Goal: Ask a question: Seek information or help from site administrators or community

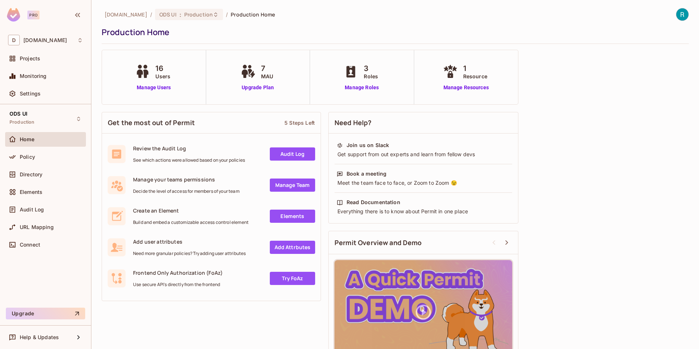
drag, startPoint x: 29, startPoint y: 57, endPoint x: 139, endPoint y: 144, distance: 140.8
click at [29, 57] on span "Projects" at bounding box center [30, 59] width 20 height 6
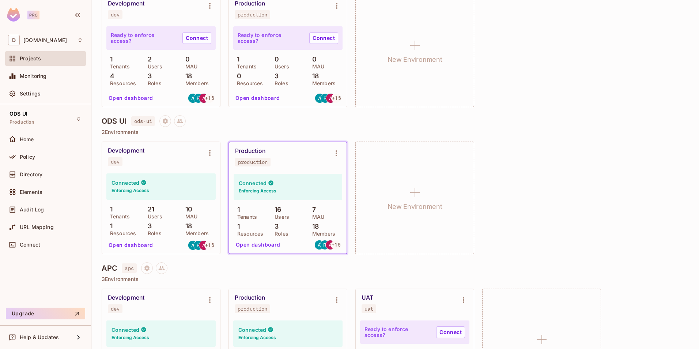
scroll to position [402, 0]
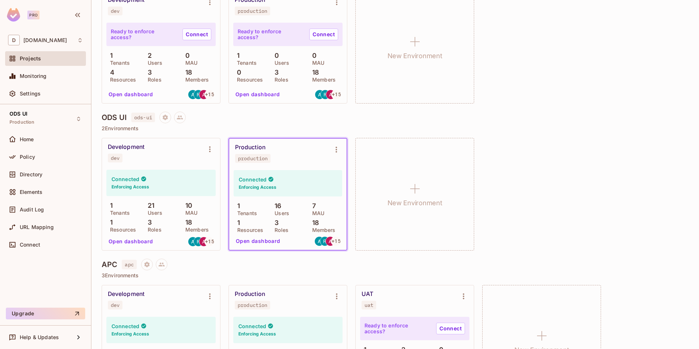
click at [254, 242] on button "Open dashboard" at bounding box center [258, 241] width 50 height 12
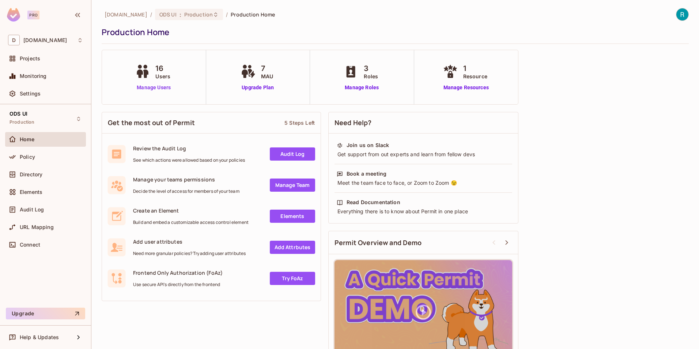
click at [161, 90] on link "Manage Users" at bounding box center [153, 88] width 41 height 8
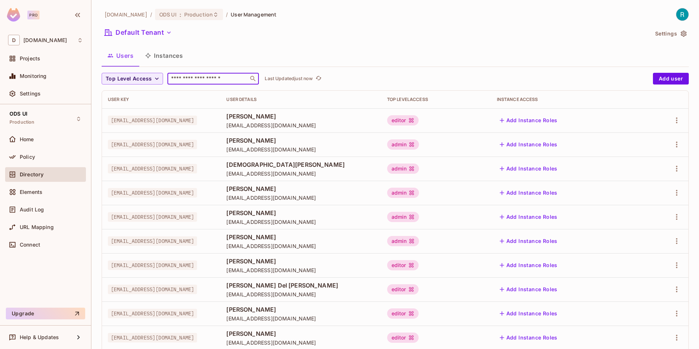
click at [195, 76] on input "text" at bounding box center [208, 78] width 77 height 7
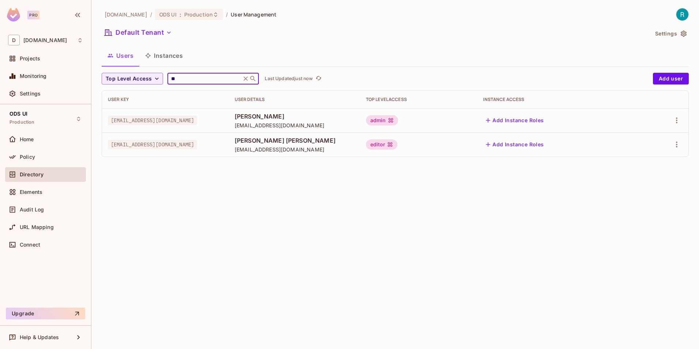
type input "*"
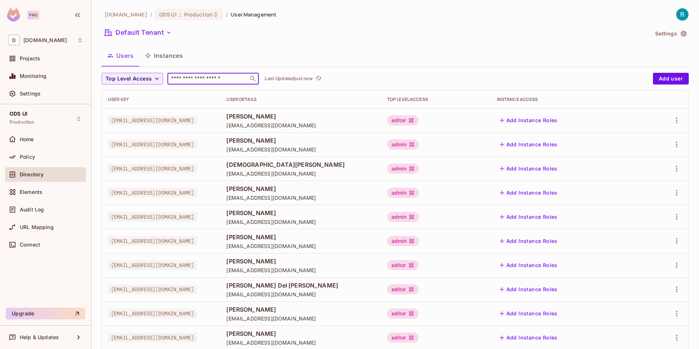
click at [381, 35] on div "Default Tenant" at bounding box center [375, 34] width 547 height 14
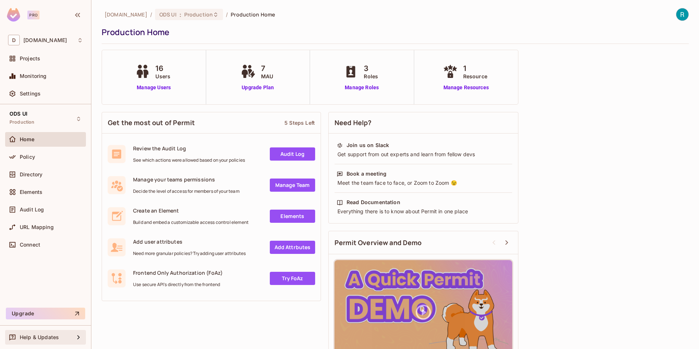
click at [63, 338] on div "Help & Updates" at bounding box center [47, 337] width 54 height 6
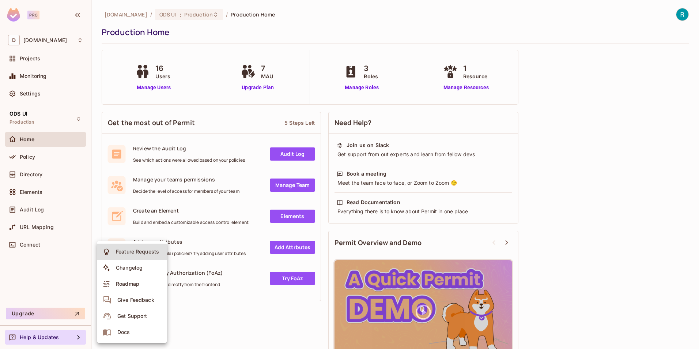
click at [142, 317] on div "Get Support" at bounding box center [132, 315] width 30 height 7
